Goal: Task Accomplishment & Management: Manage account settings

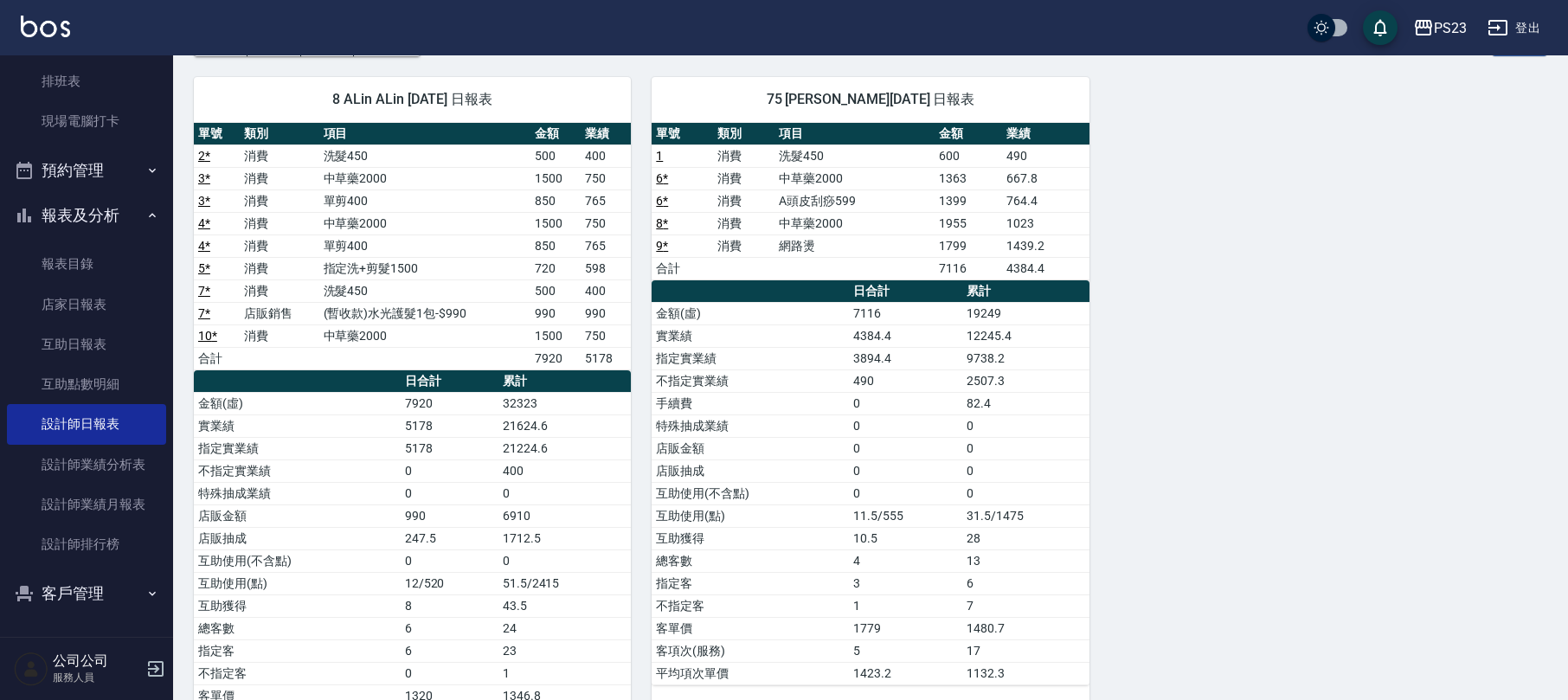
scroll to position [216, 0]
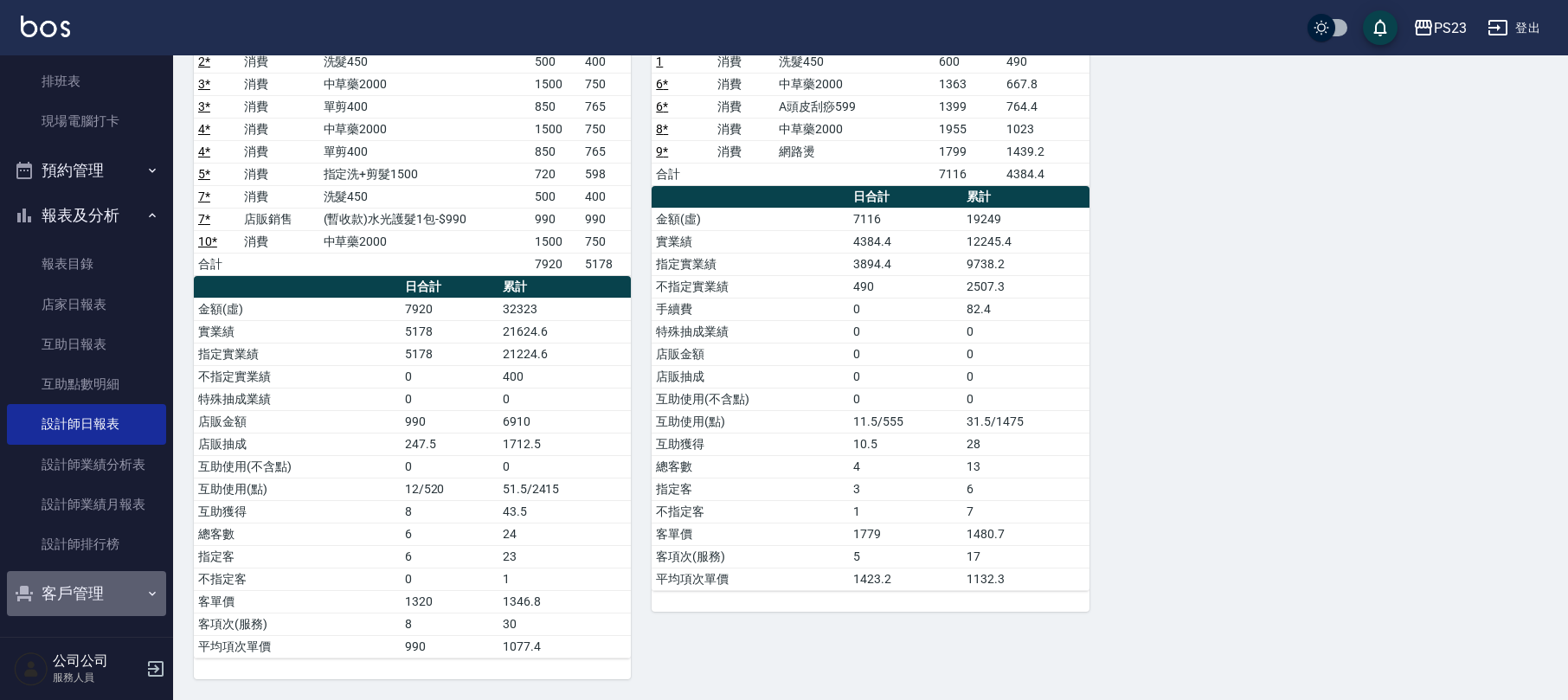
click at [86, 600] on button "客戶管理" at bounding box center [86, 594] width 159 height 45
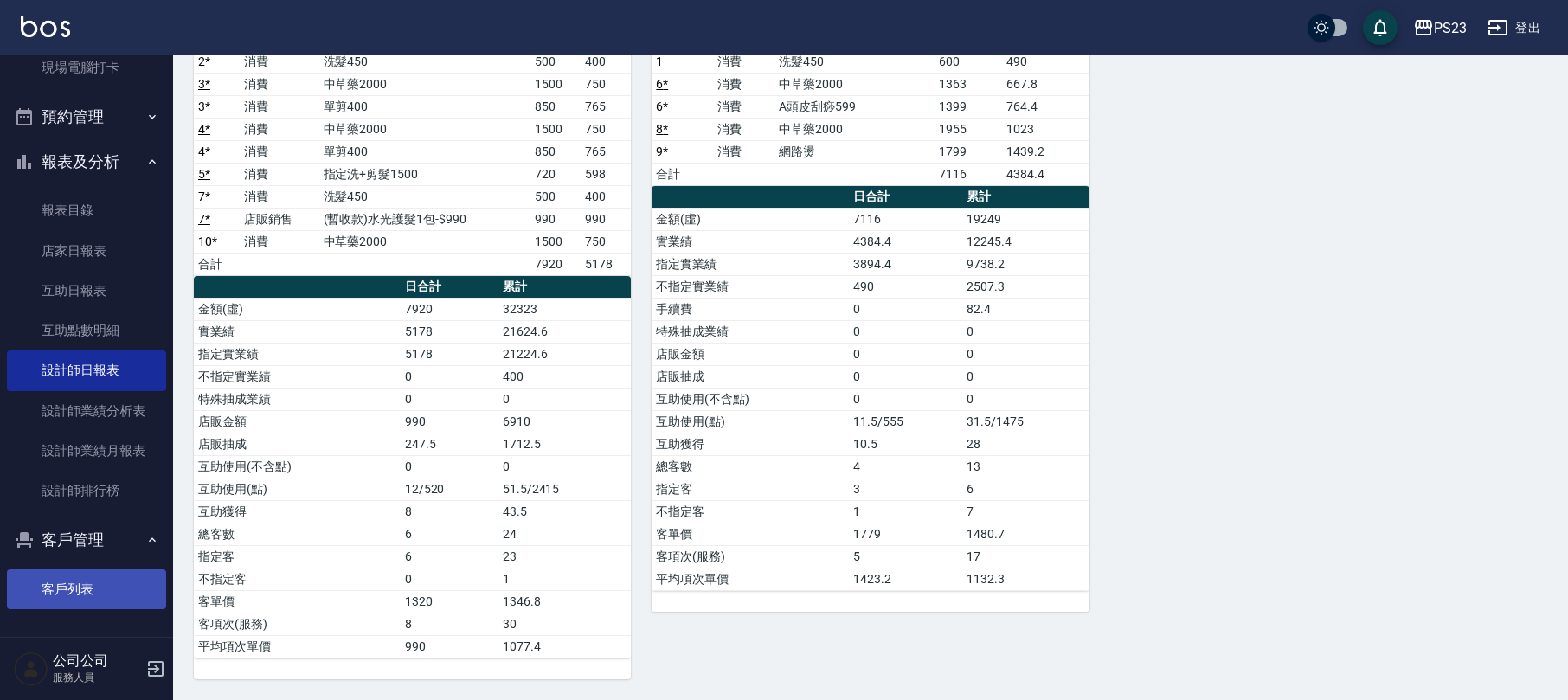
click at [92, 592] on link "客戶列表" at bounding box center [86, 590] width 159 height 40
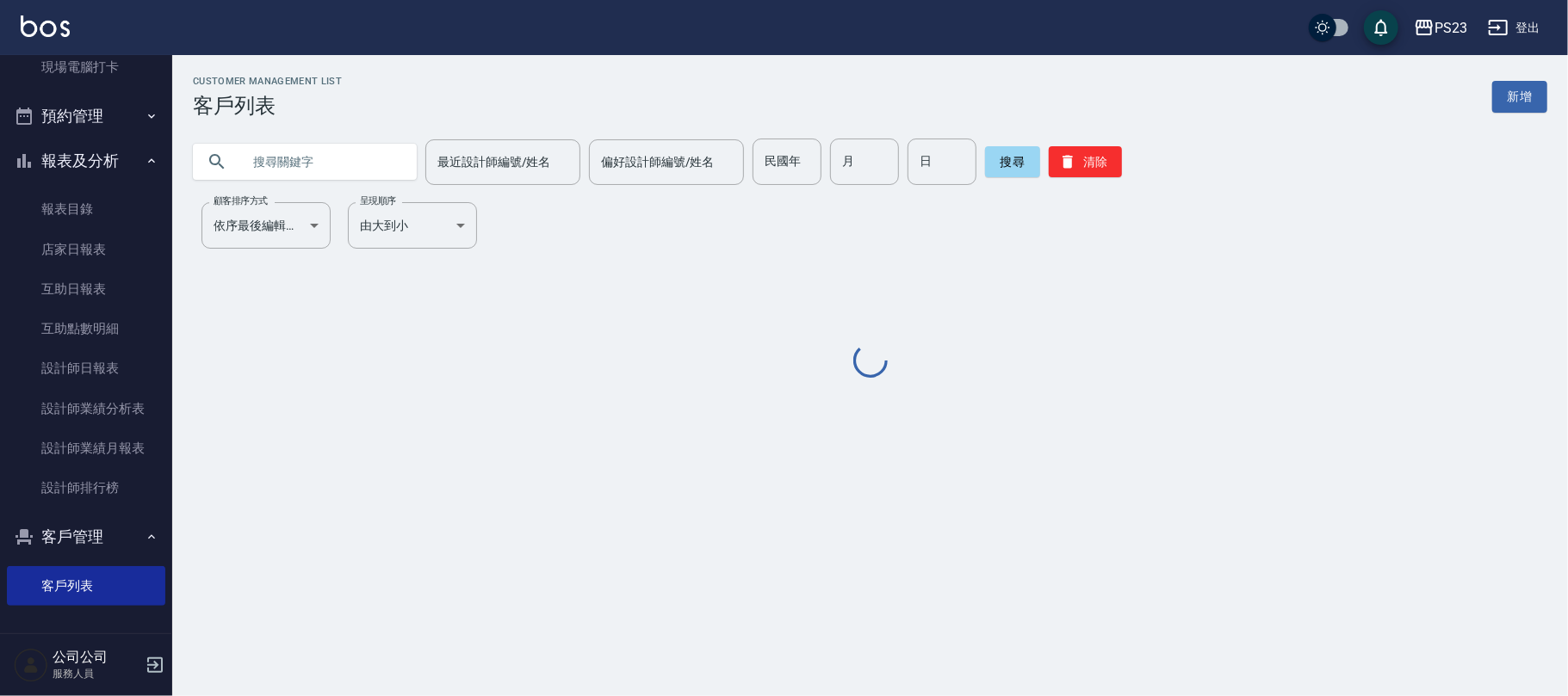
click at [300, 140] on input "text" at bounding box center [322, 162] width 161 height 47
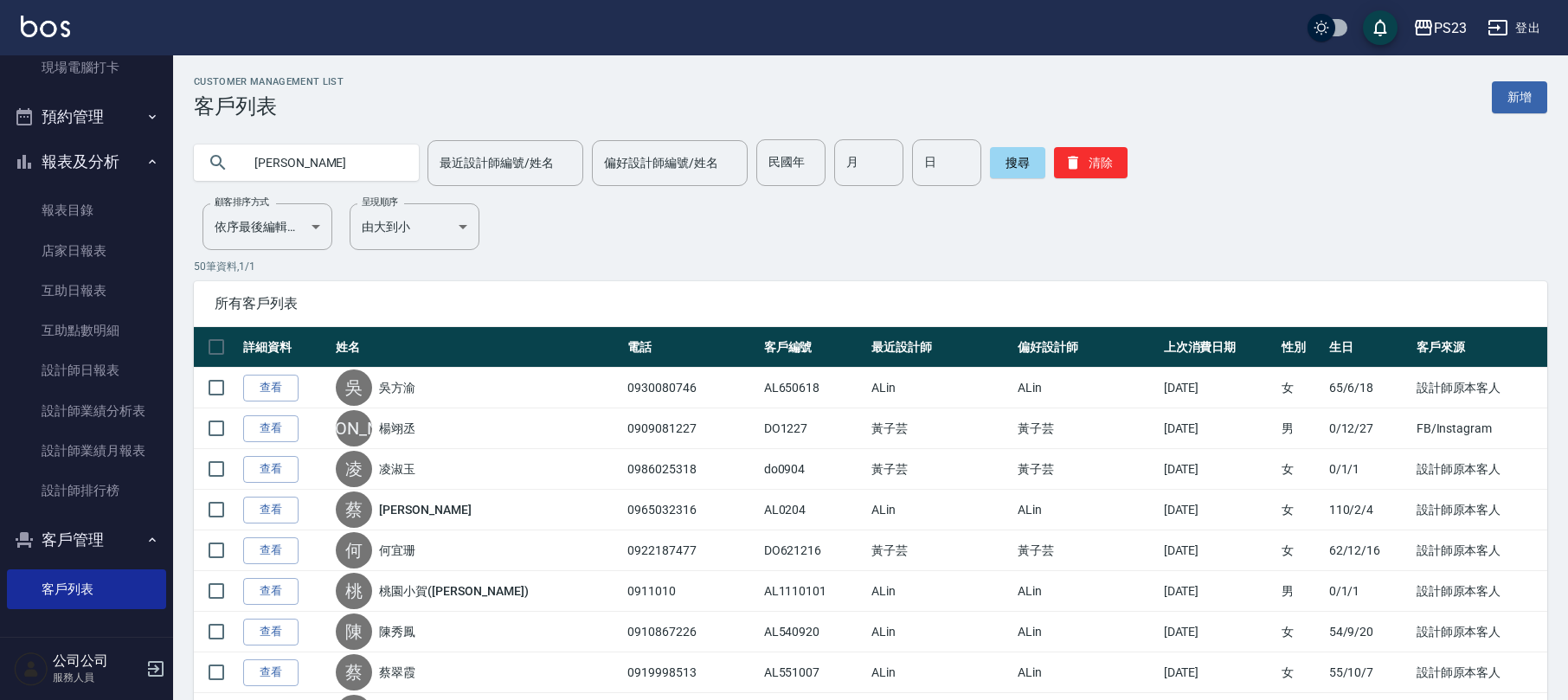
type input "[PERSON_NAME]"
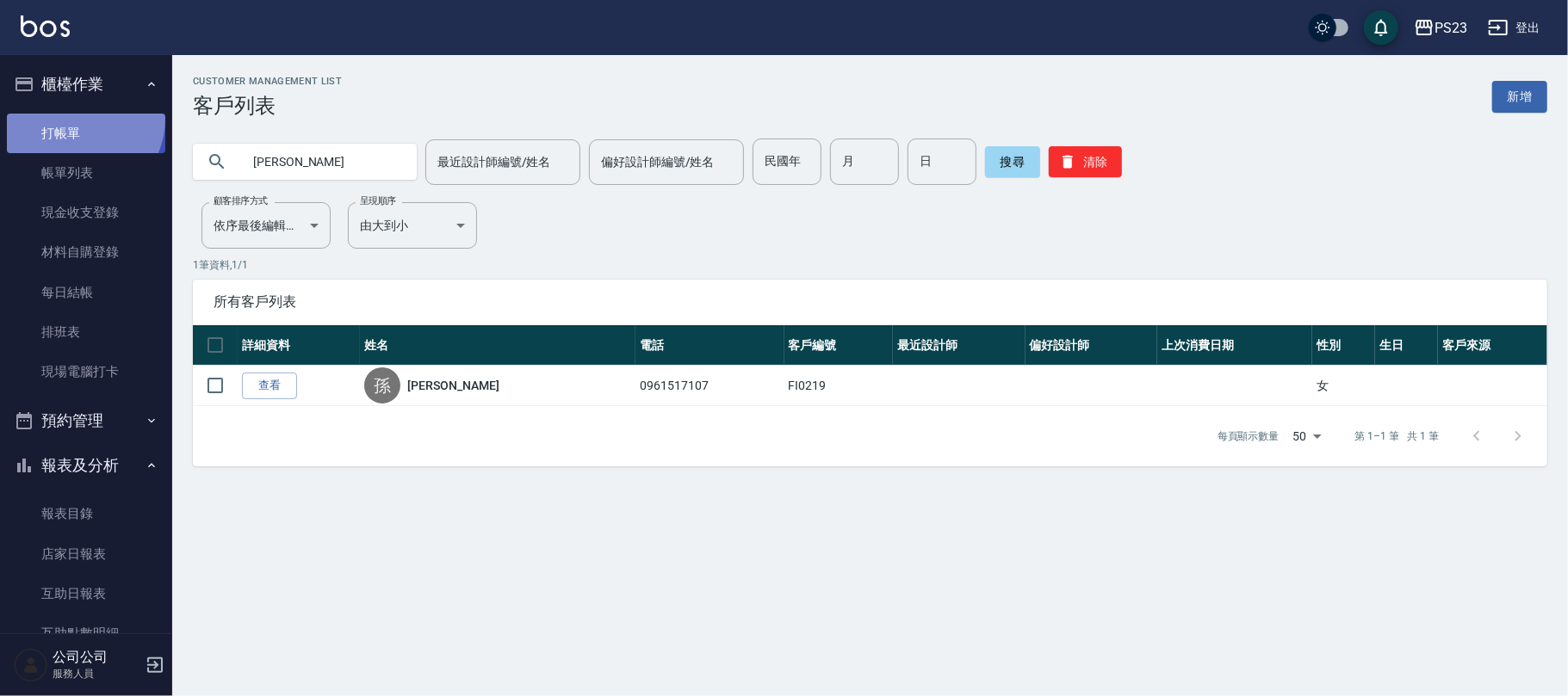
click at [76, 118] on link "打帳單" at bounding box center [86, 134] width 158 height 40
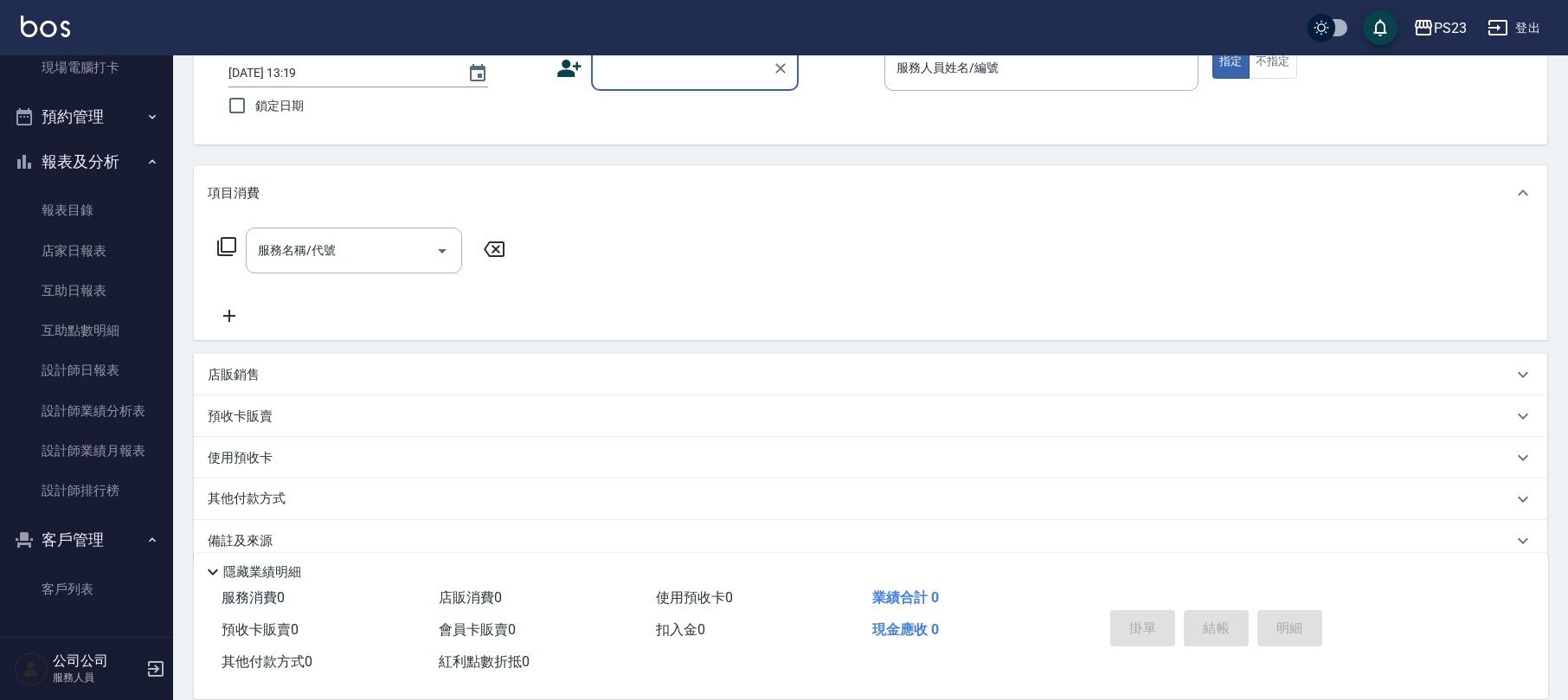
scroll to position [140, 0]
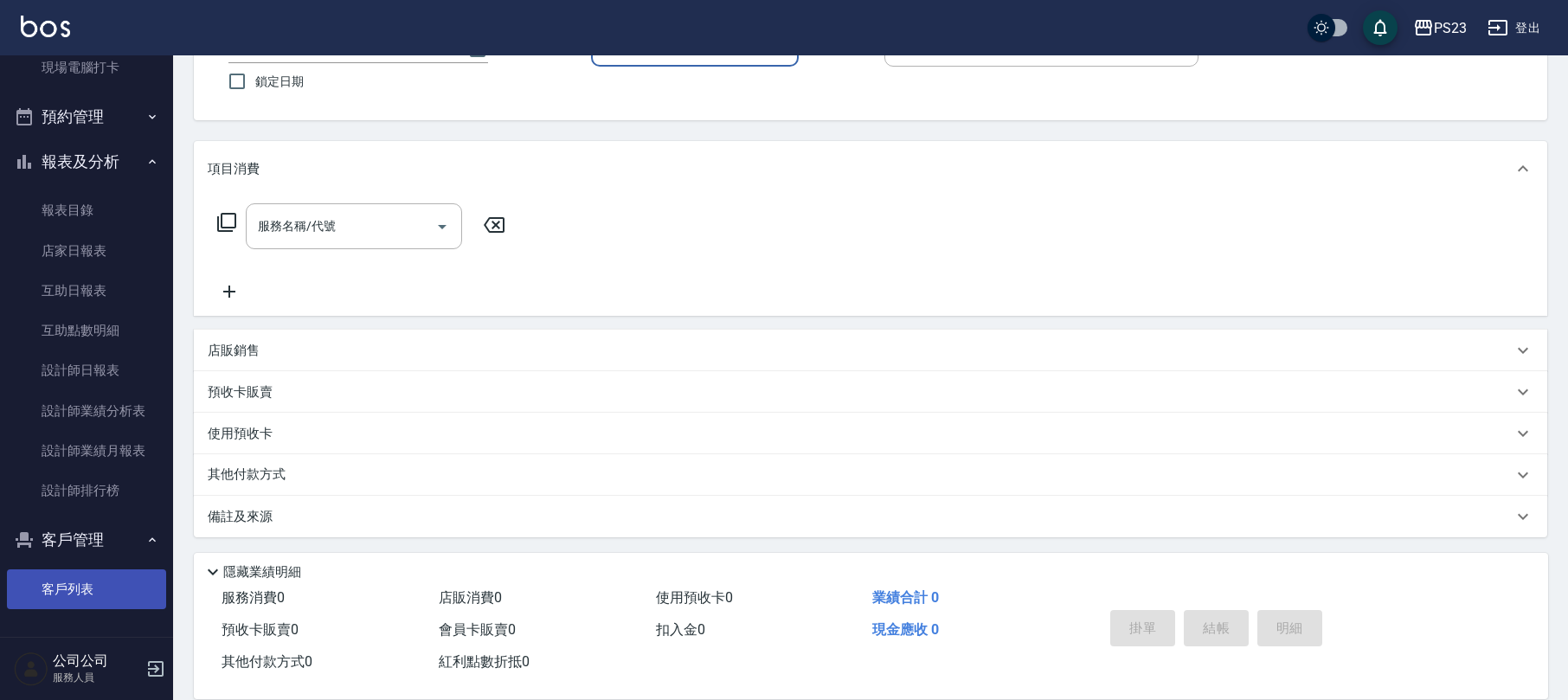
click at [69, 575] on link "客戶列表" at bounding box center [86, 590] width 159 height 40
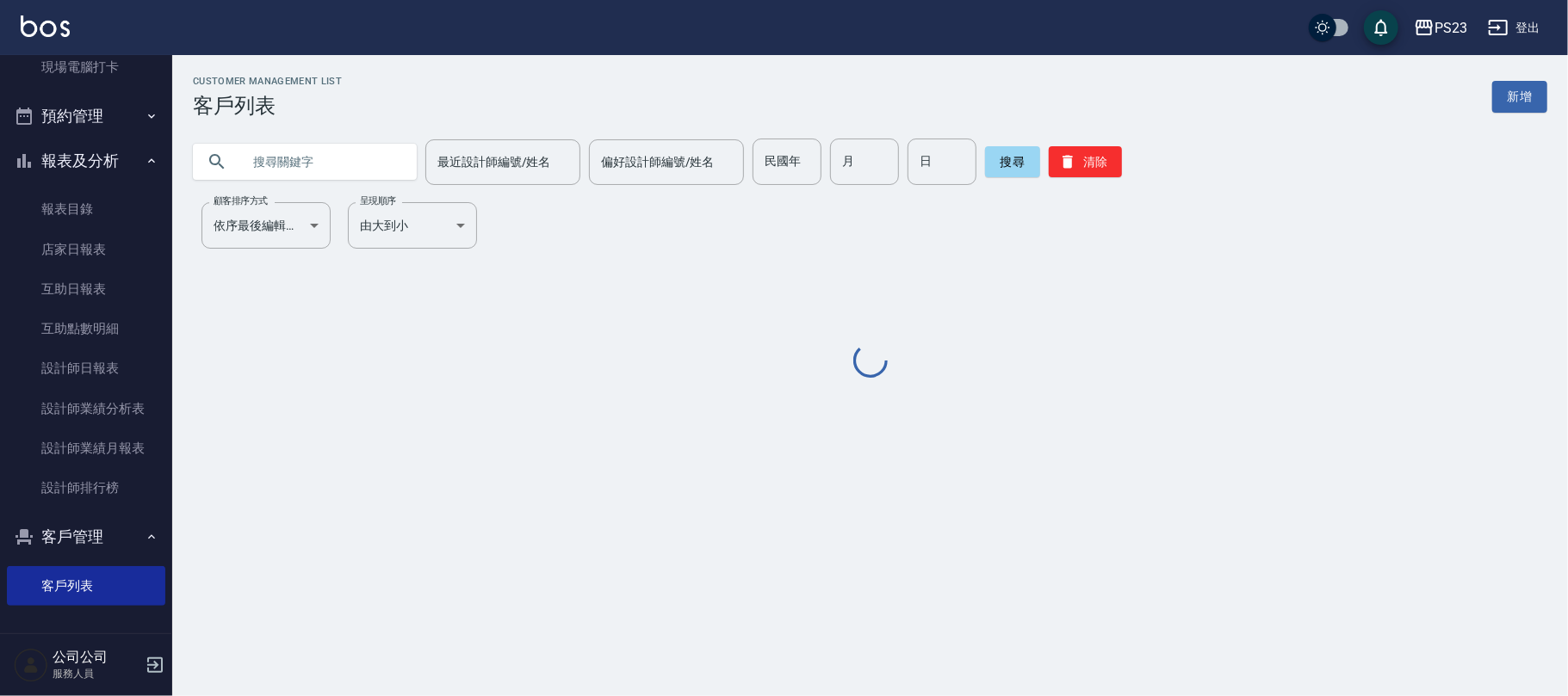
click at [265, 160] on input "text" at bounding box center [322, 162] width 161 height 47
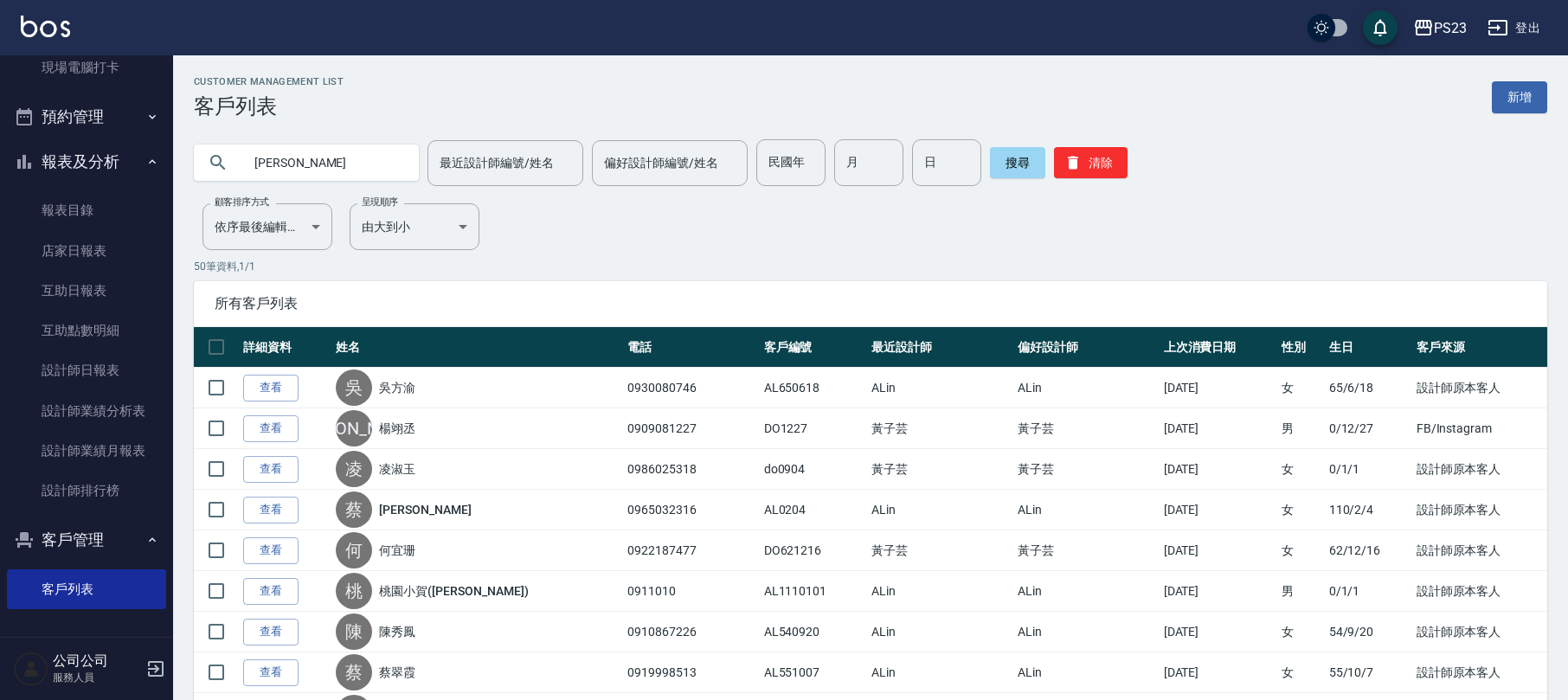
type input "[PERSON_NAME]"
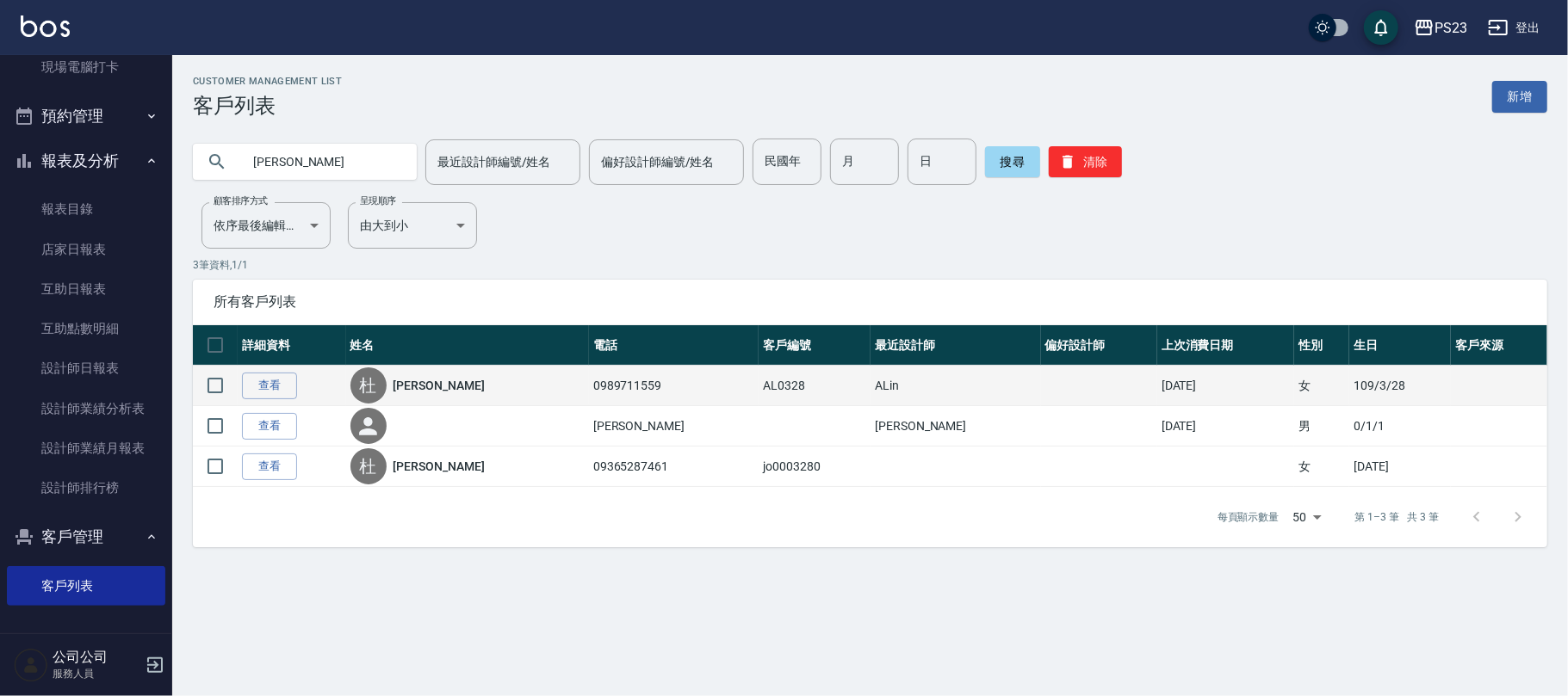
click at [421, 384] on link "[PERSON_NAME]" at bounding box center [438, 385] width 91 height 17
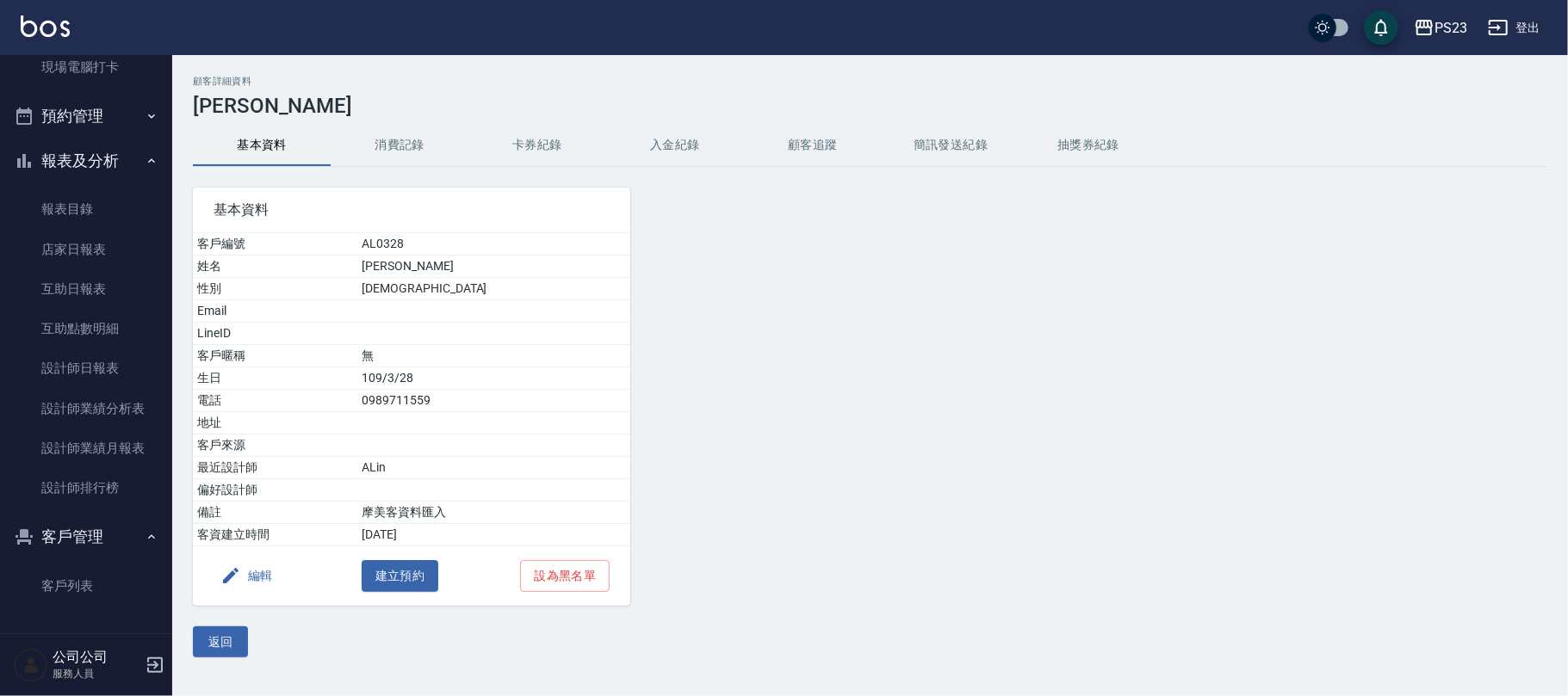
click at [674, 149] on button "入金紀錄" at bounding box center [675, 146] width 138 height 42
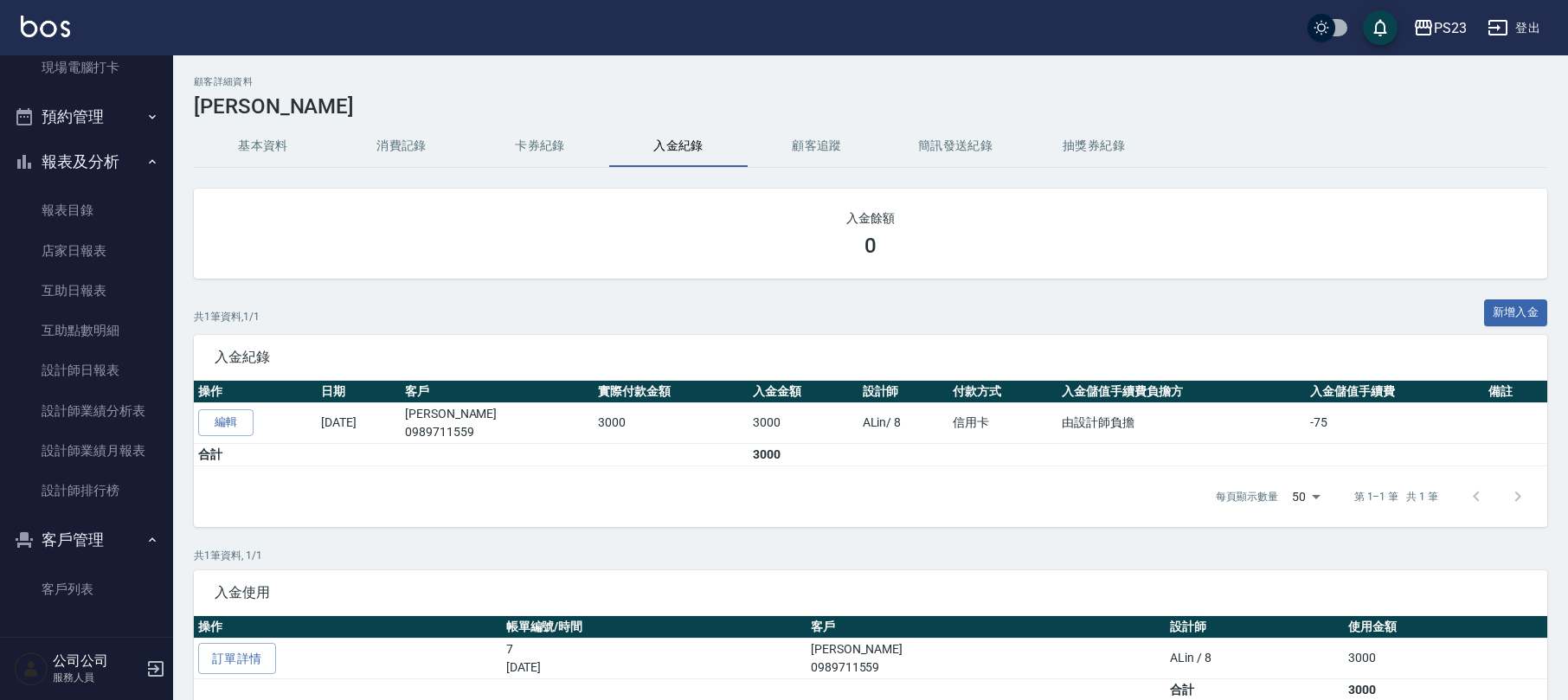
click at [400, 144] on button "消費記錄" at bounding box center [401, 147] width 139 height 42
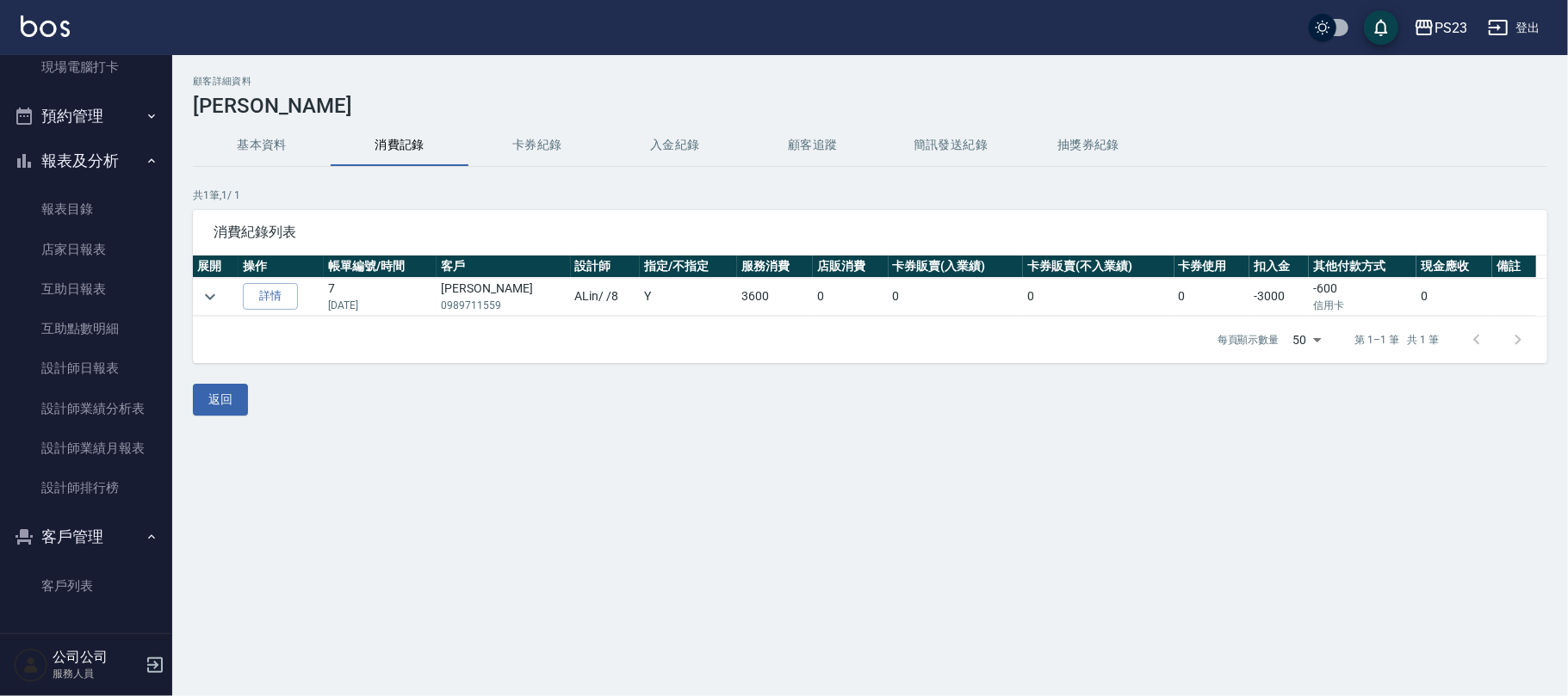
click at [279, 141] on button "基本資料" at bounding box center [261, 146] width 138 height 42
